Goal: Check status: Check status

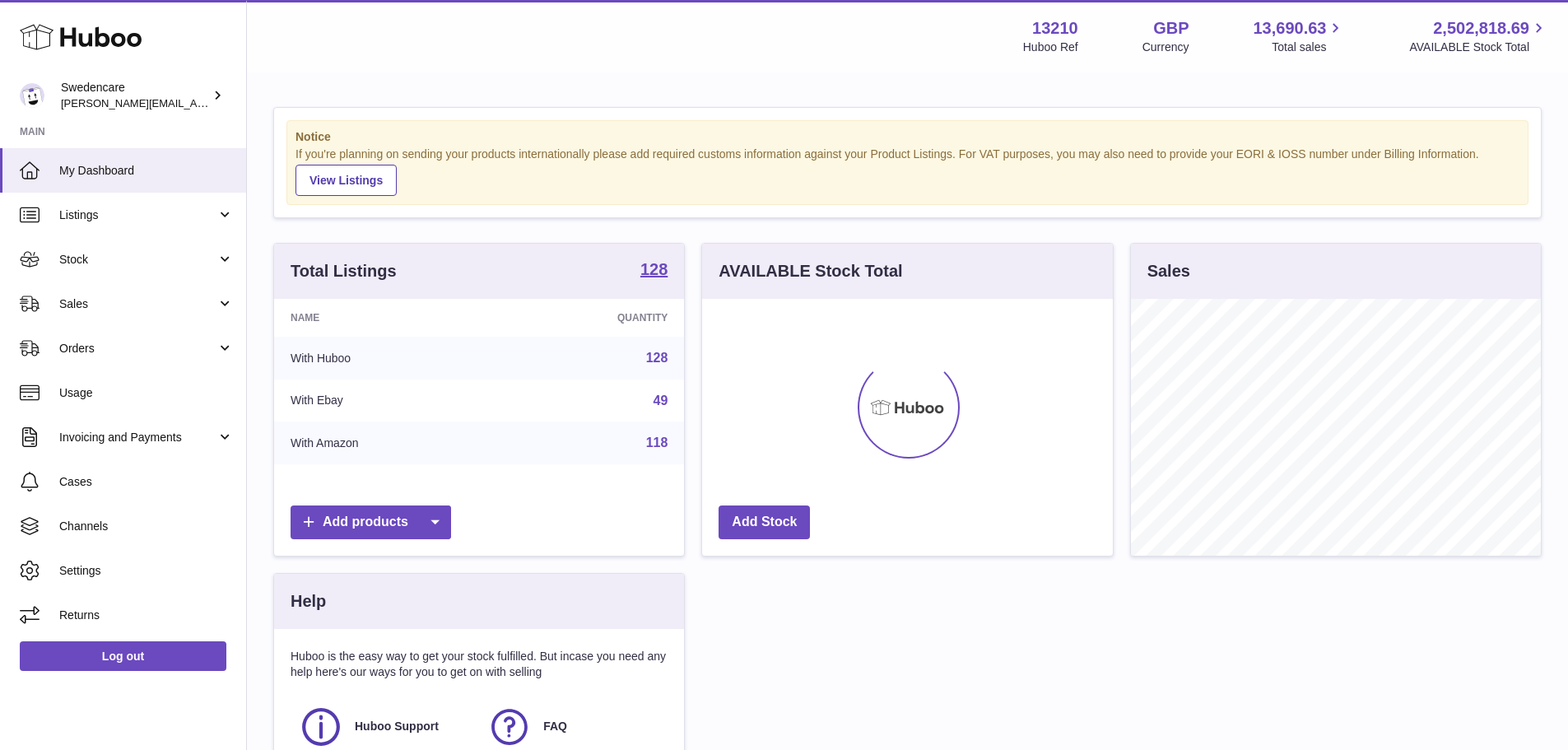
scroll to position [257, 410]
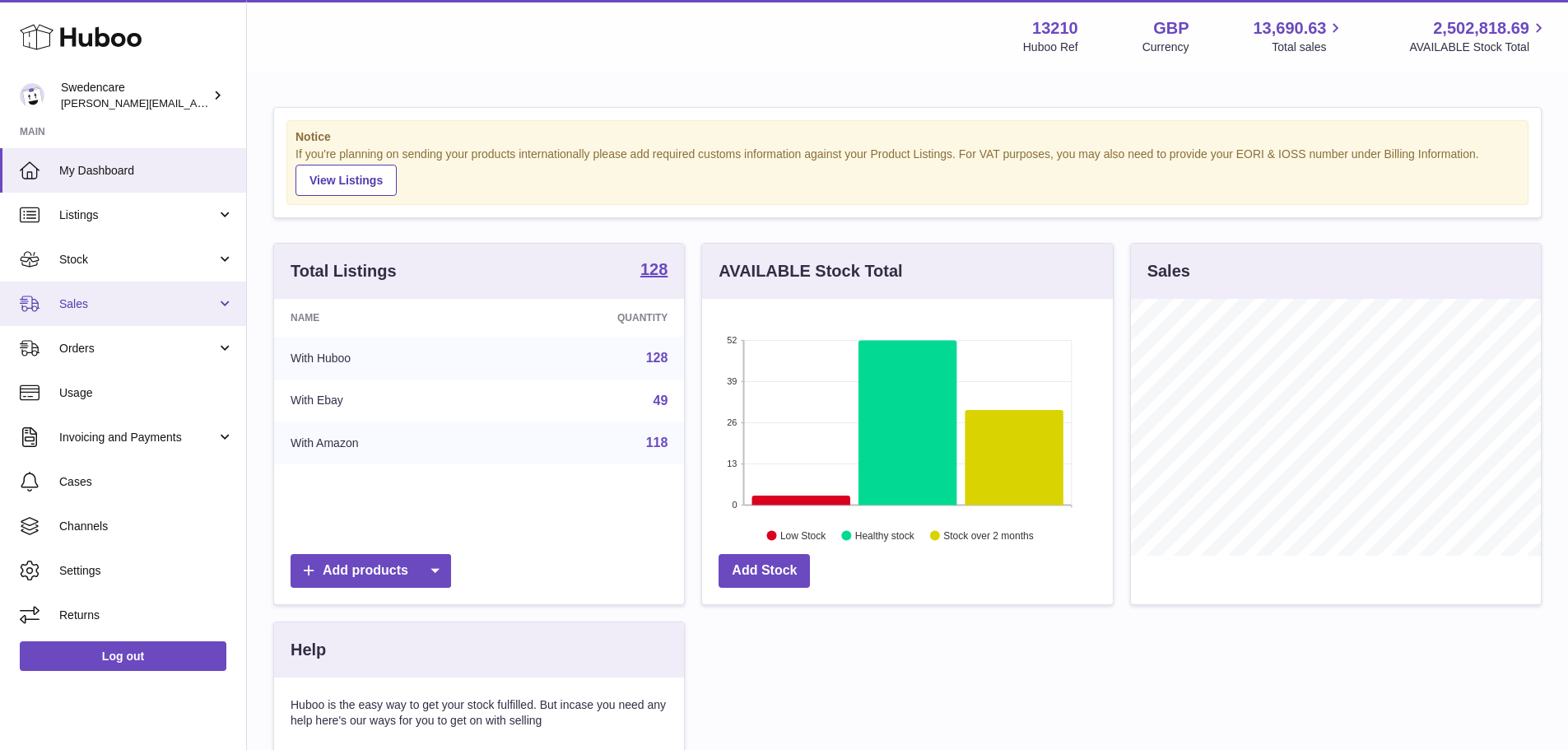
click at [112, 314] on link "Sales" at bounding box center [123, 303] width 246 height 45
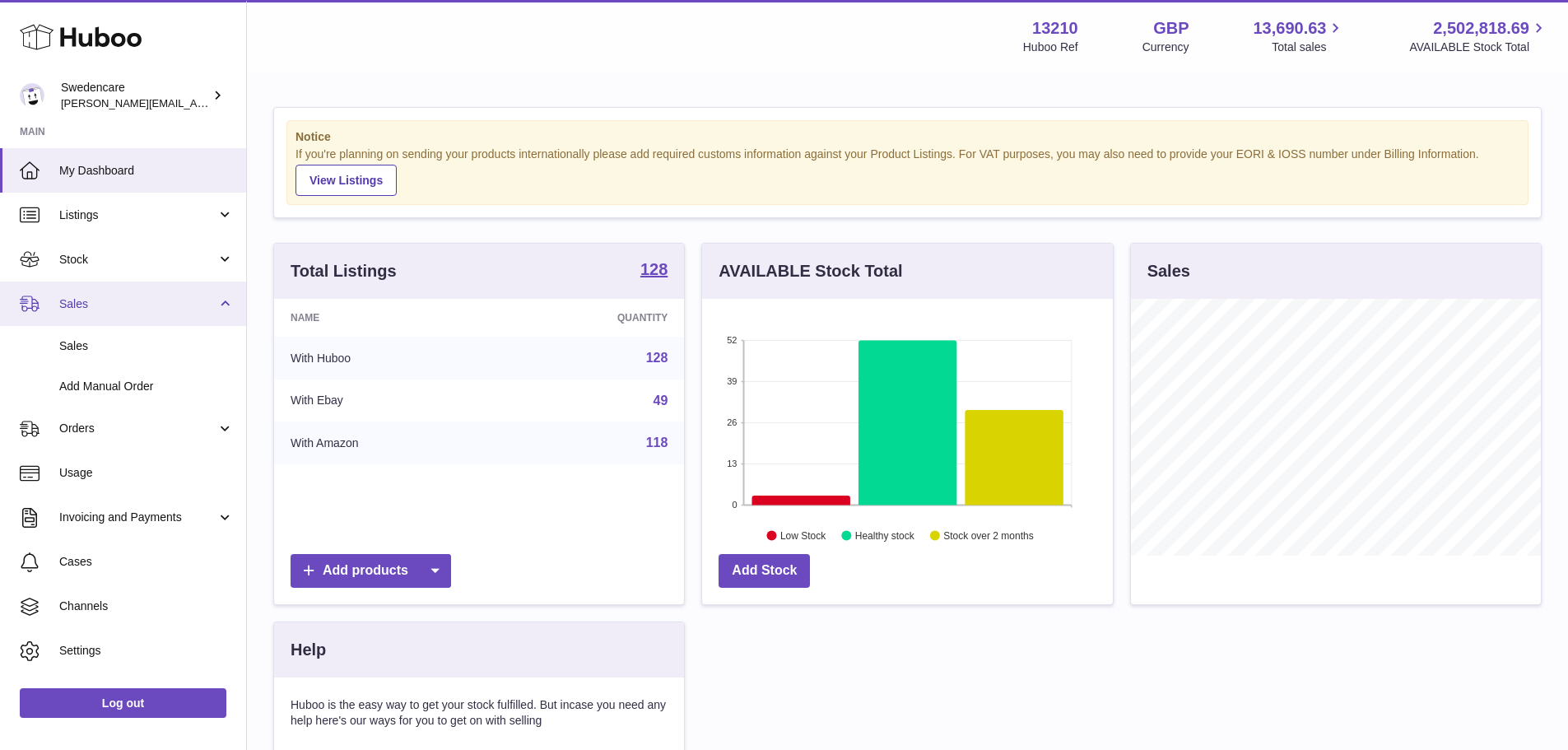
click at [92, 302] on span "Sales" at bounding box center [138, 304] width 157 height 16
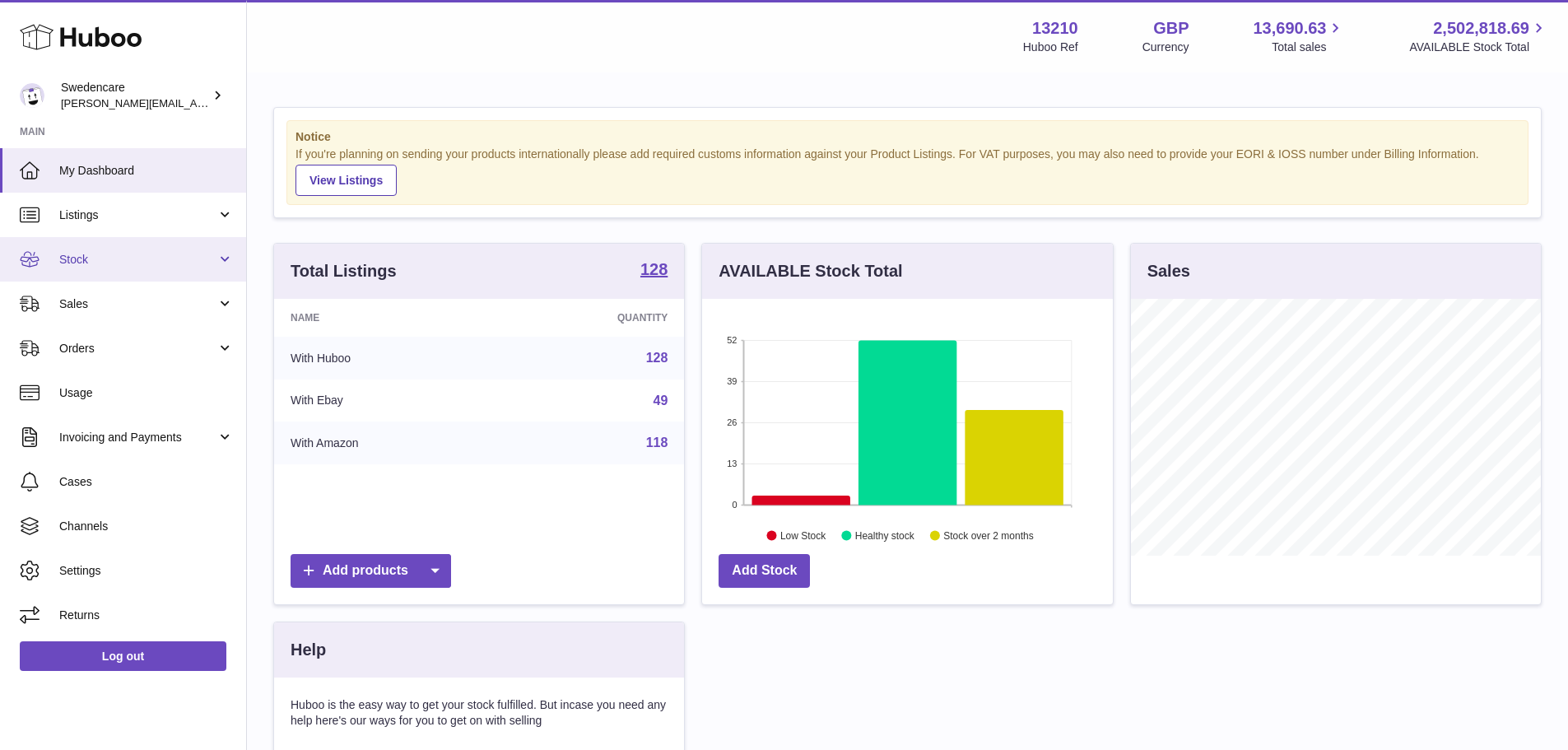
click at [86, 265] on span "Stock" at bounding box center [138, 260] width 157 height 16
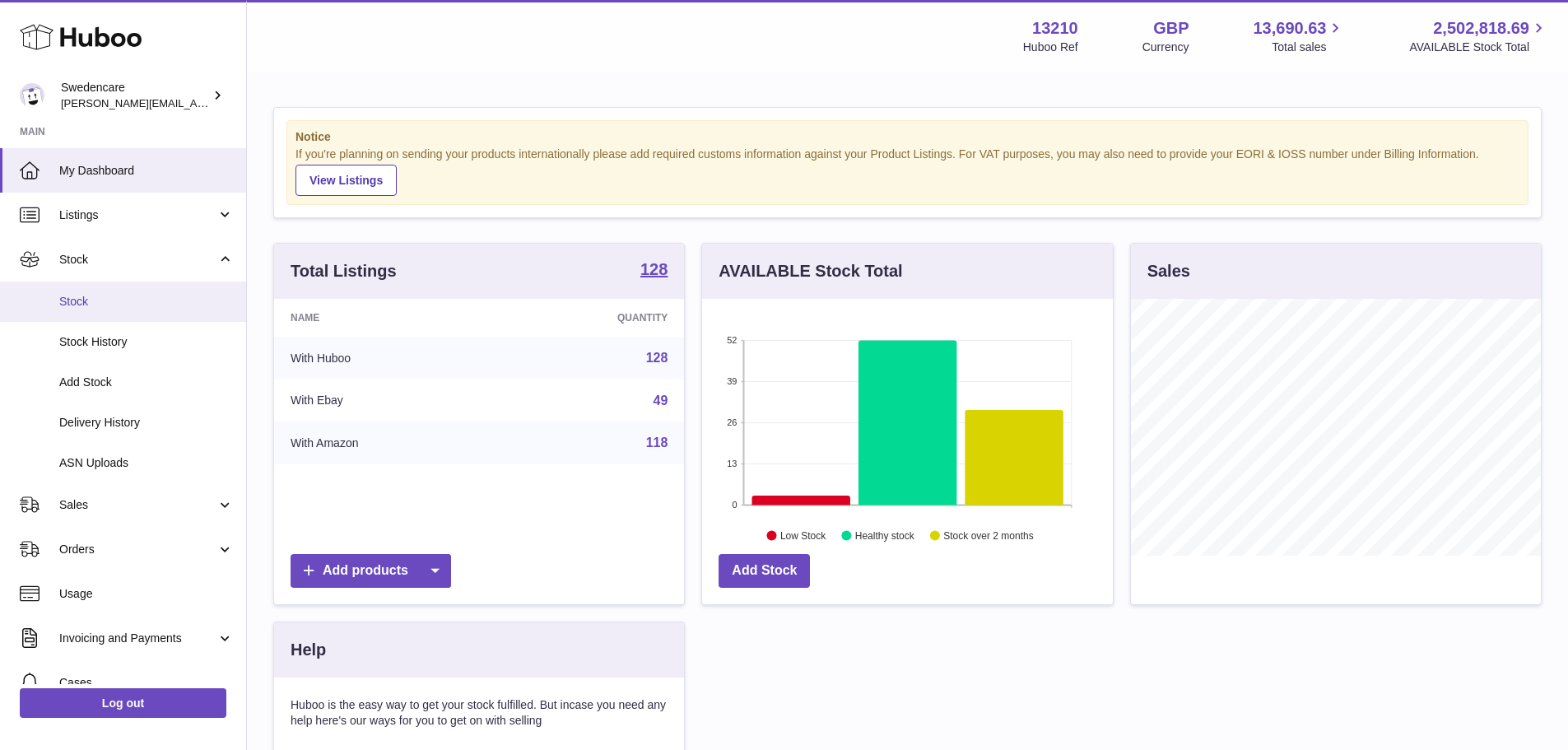
click at [89, 296] on span "Stock" at bounding box center [147, 302] width 175 height 16
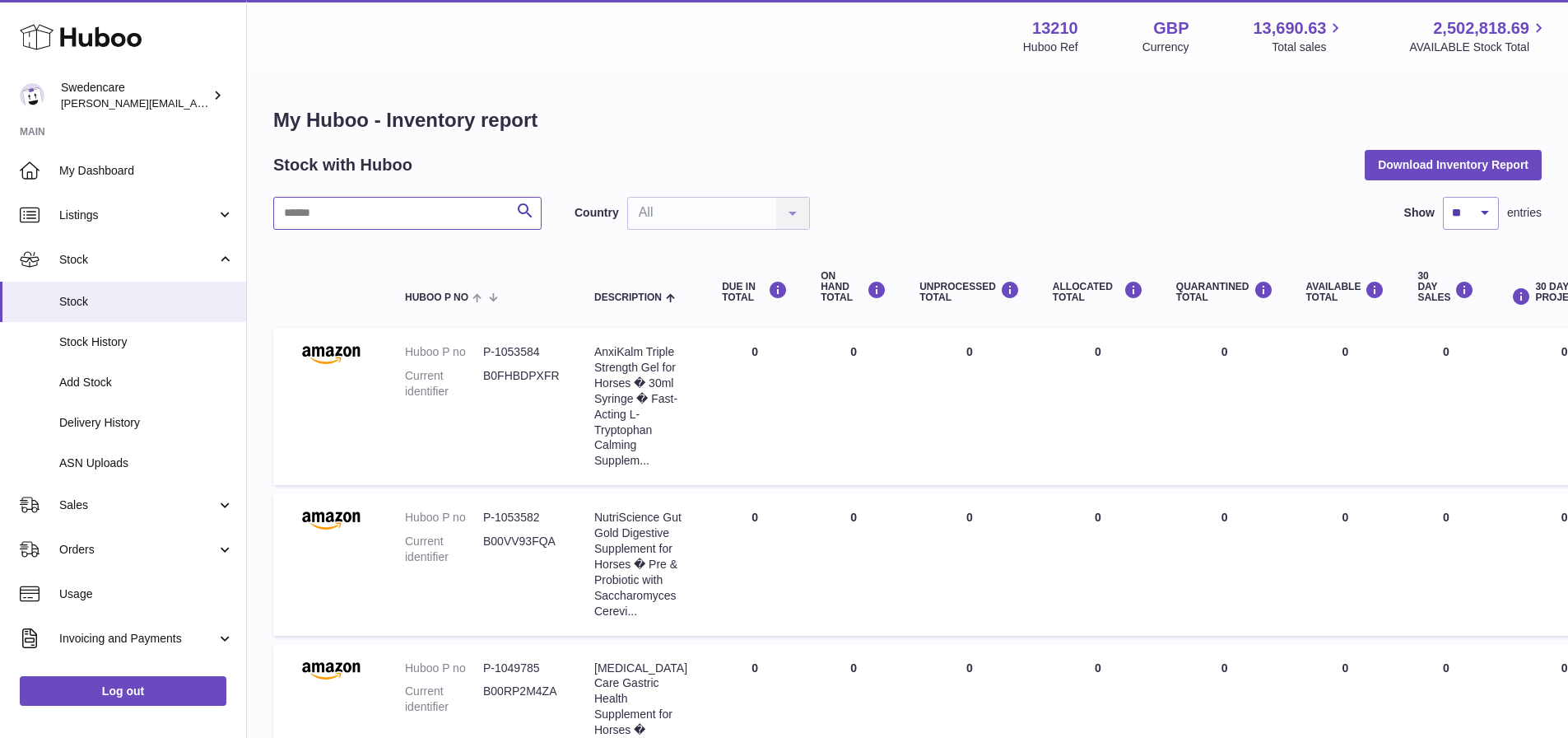
click at [367, 212] on input "text" at bounding box center [408, 212] width 269 height 33
type input "******"
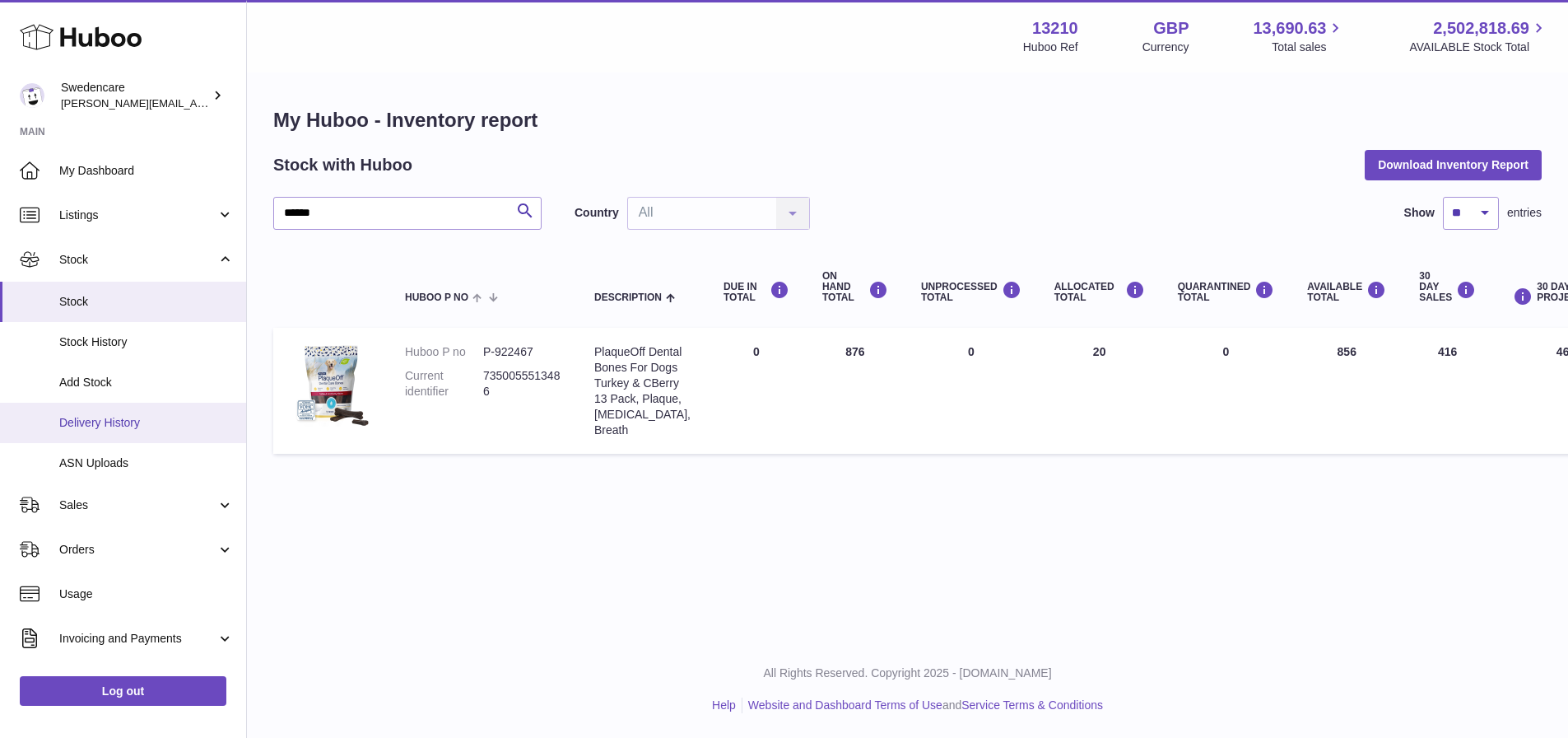
click at [118, 410] on link "Delivery History" at bounding box center [123, 423] width 246 height 40
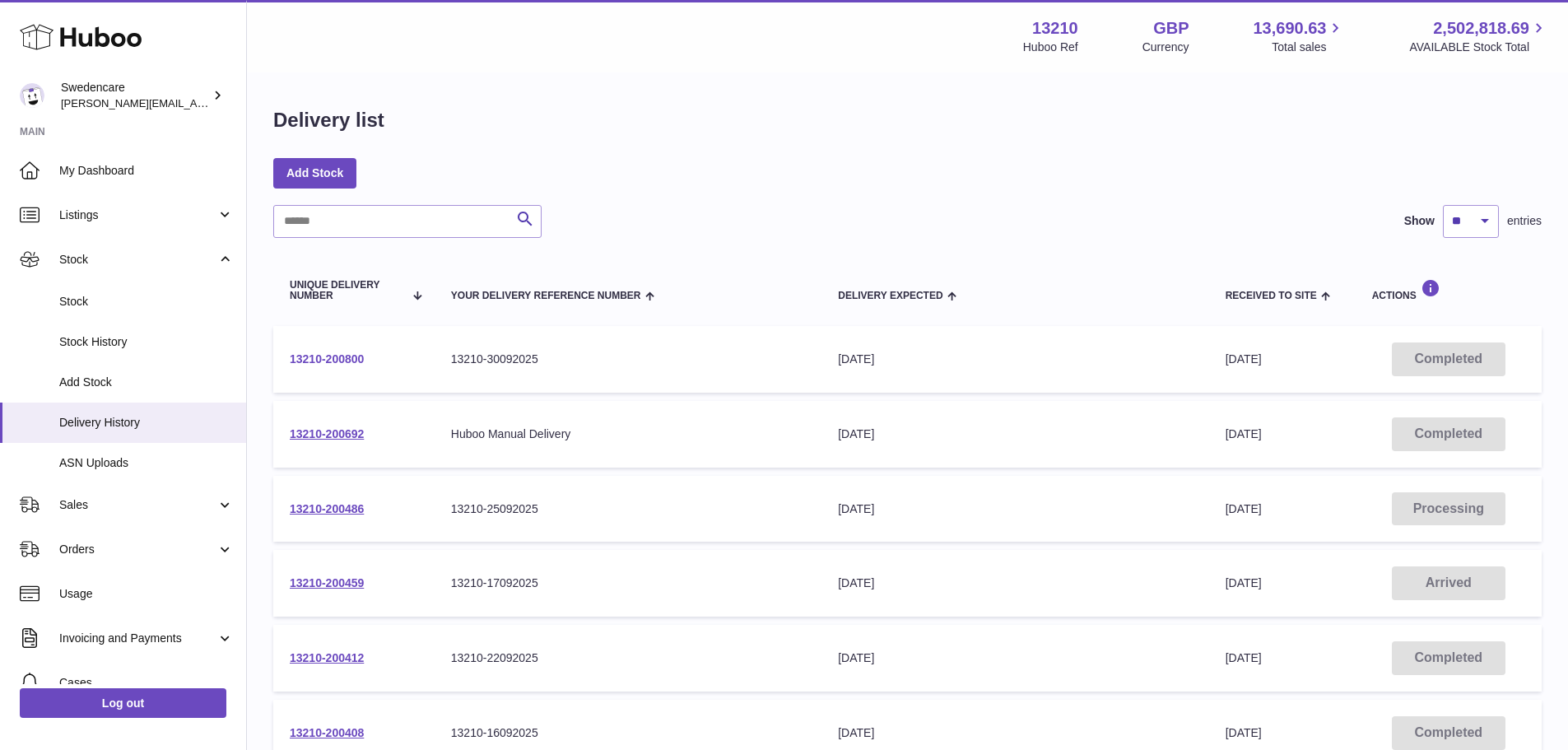
click at [335, 355] on link "13210-200800" at bounding box center [327, 359] width 74 height 13
click at [329, 436] on link "13210-200692" at bounding box center [327, 434] width 74 height 13
click at [357, 511] on link "13210-200486" at bounding box center [327, 509] width 74 height 13
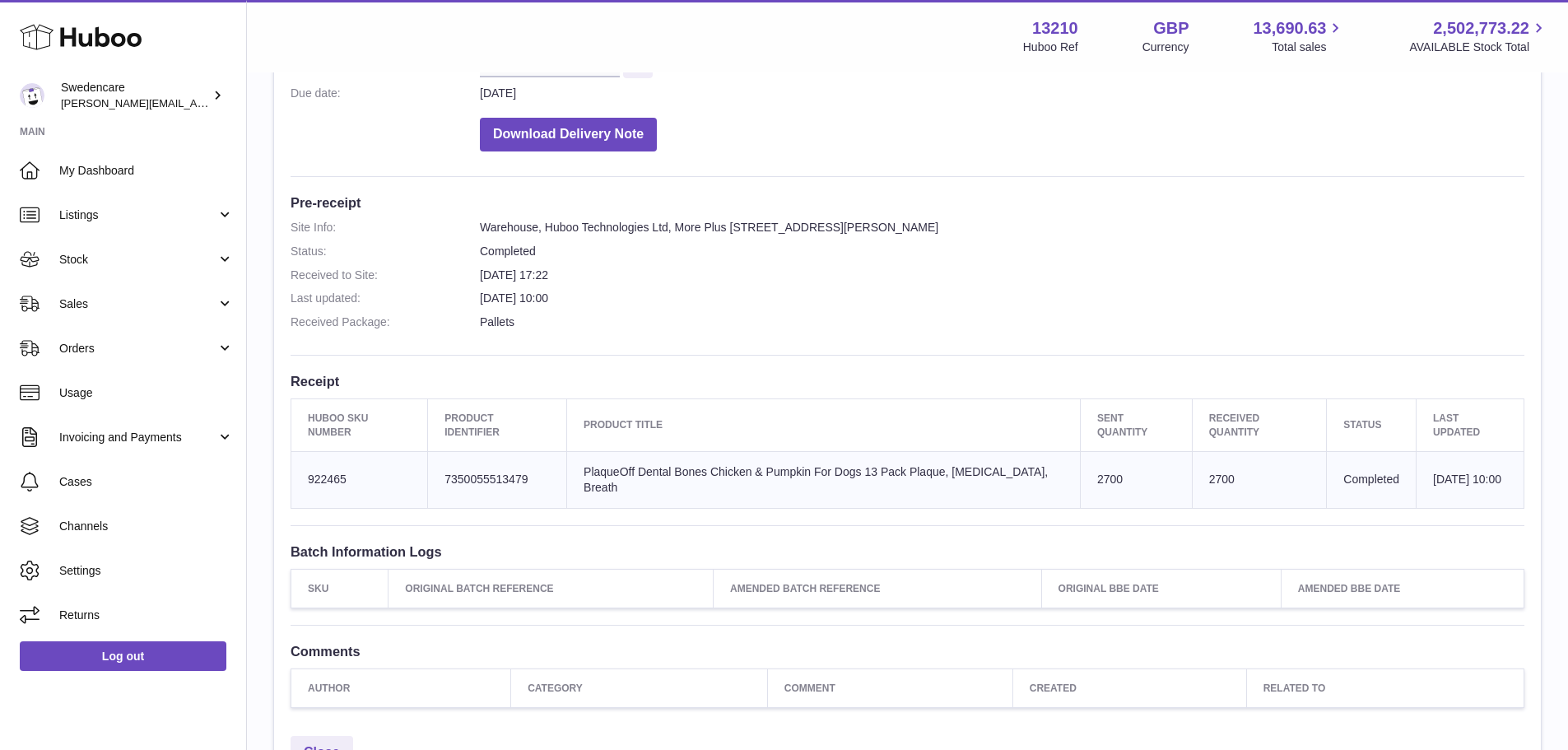
scroll to position [329, 0]
